Goal: Task Accomplishment & Management: Complete application form

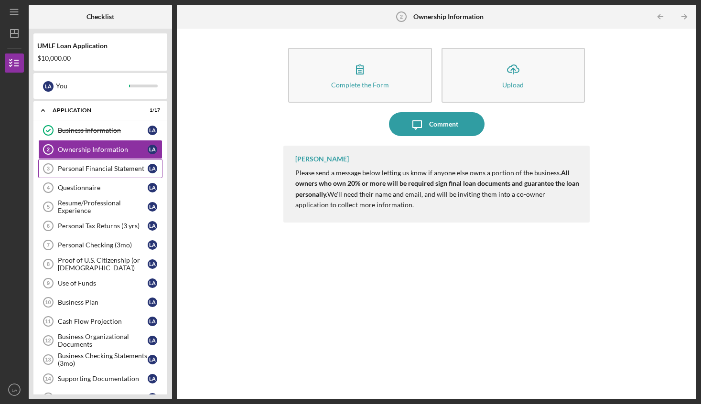
click at [84, 169] on div "Personal Financial Statement" at bounding box center [103, 169] width 90 height 8
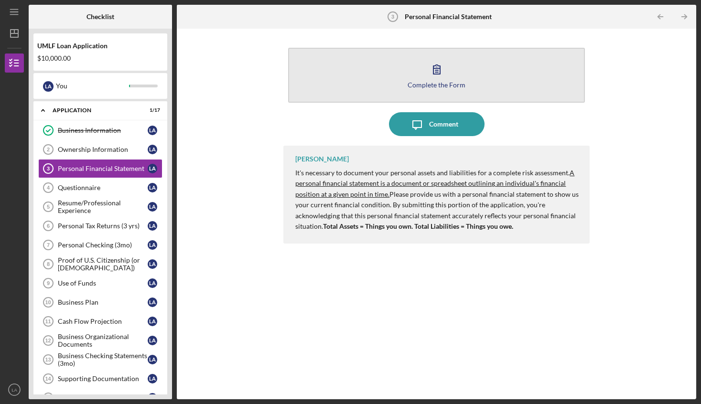
click at [437, 70] on icon "button" at bounding box center [437, 69] width 7 height 9
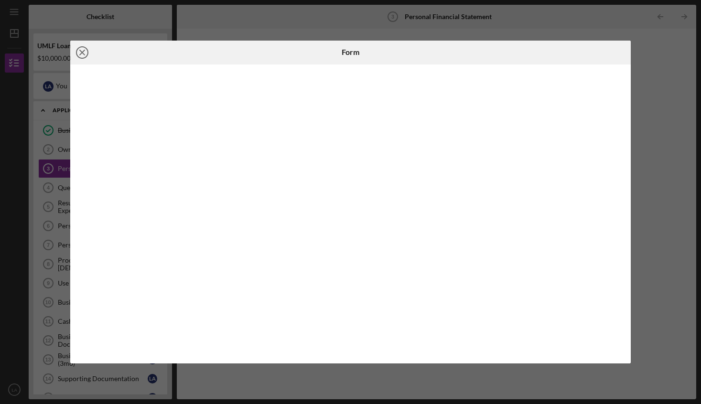
click at [82, 55] on icon "Icon/Close" at bounding box center [82, 53] width 24 height 24
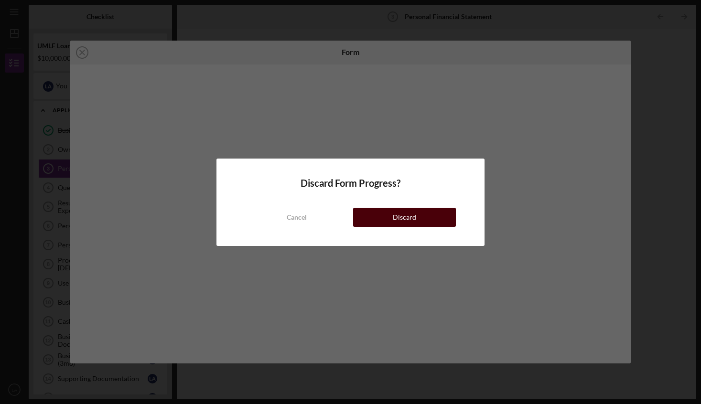
click at [428, 220] on button "Discard" at bounding box center [404, 217] width 103 height 19
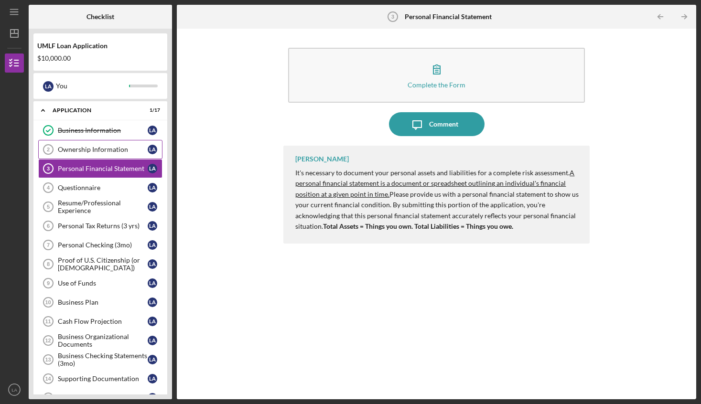
click at [88, 149] on div "Ownership Information" at bounding box center [103, 150] width 90 height 8
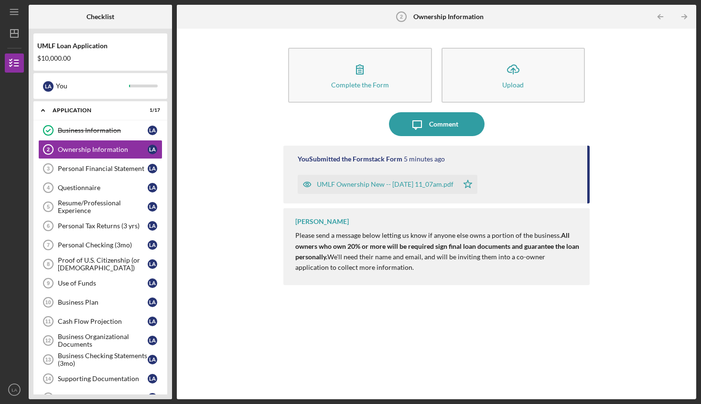
click at [363, 185] on div "UMLF Ownership New -- [DATE] 11_07am.pdf" at bounding box center [385, 185] width 137 height 8
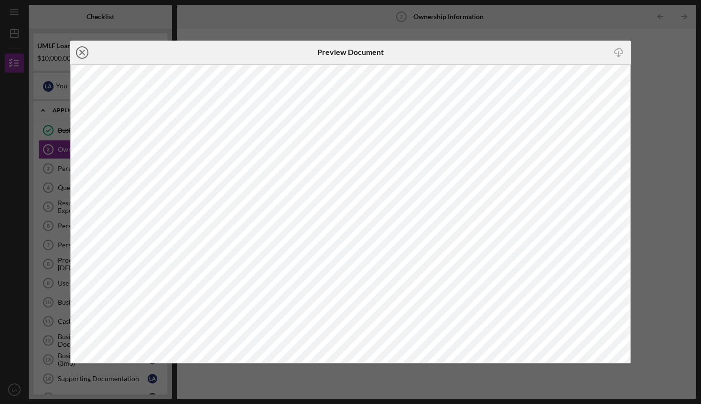
click at [84, 53] on icon "Icon/Close" at bounding box center [82, 53] width 24 height 24
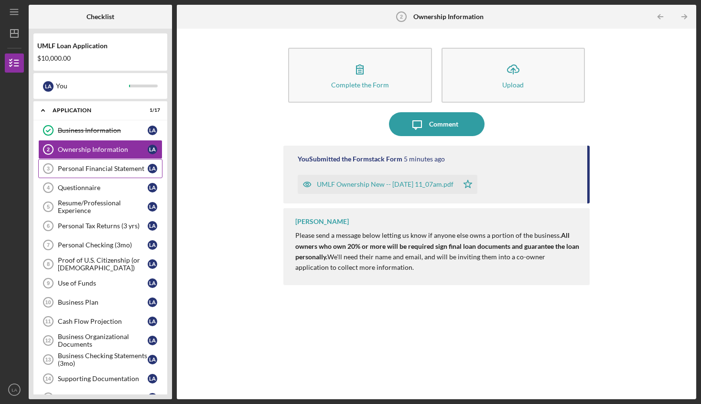
click at [80, 168] on div "Personal Financial Statement" at bounding box center [103, 169] width 90 height 8
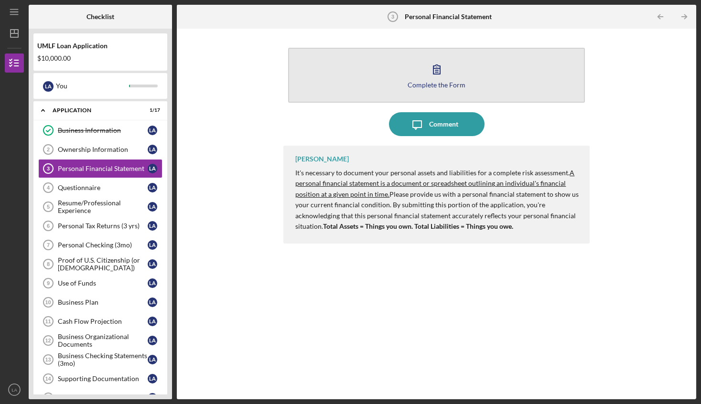
click at [446, 87] on div "Complete the Form" at bounding box center [437, 84] width 58 height 7
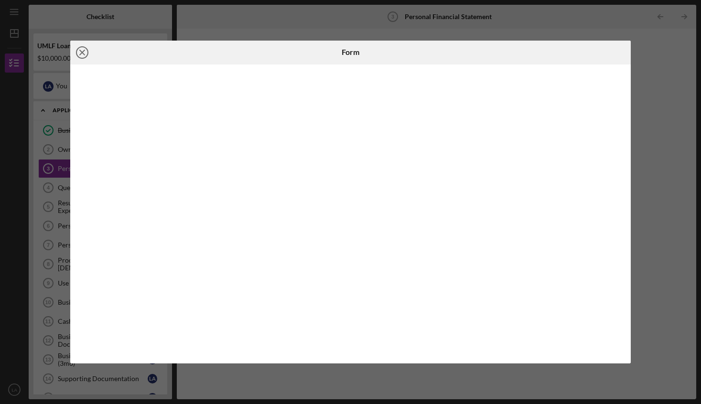
click at [85, 55] on icon "Icon/Close" at bounding box center [82, 53] width 24 height 24
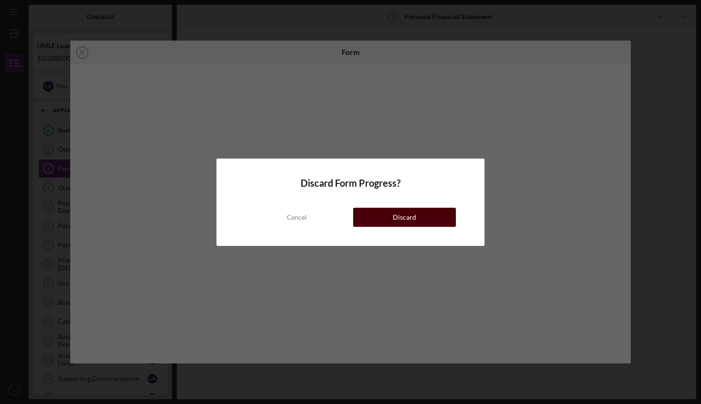
click at [402, 216] on div "Discard" at bounding box center [404, 217] width 23 height 19
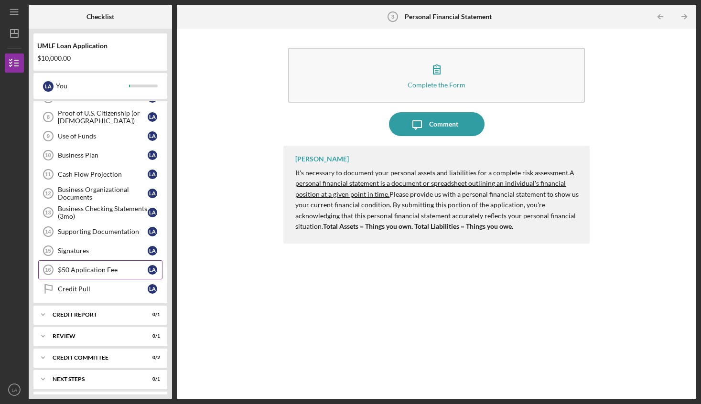
scroll to position [168, 0]
